Goal: Information Seeking & Learning: Find specific fact

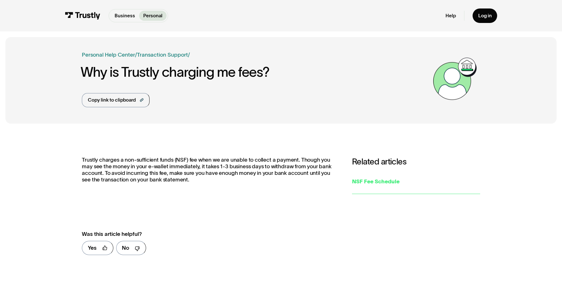
click at [378, 186] on link "NSF Fee Schedule" at bounding box center [416, 181] width 128 height 25
